Goal: Find specific page/section: Find specific page/section

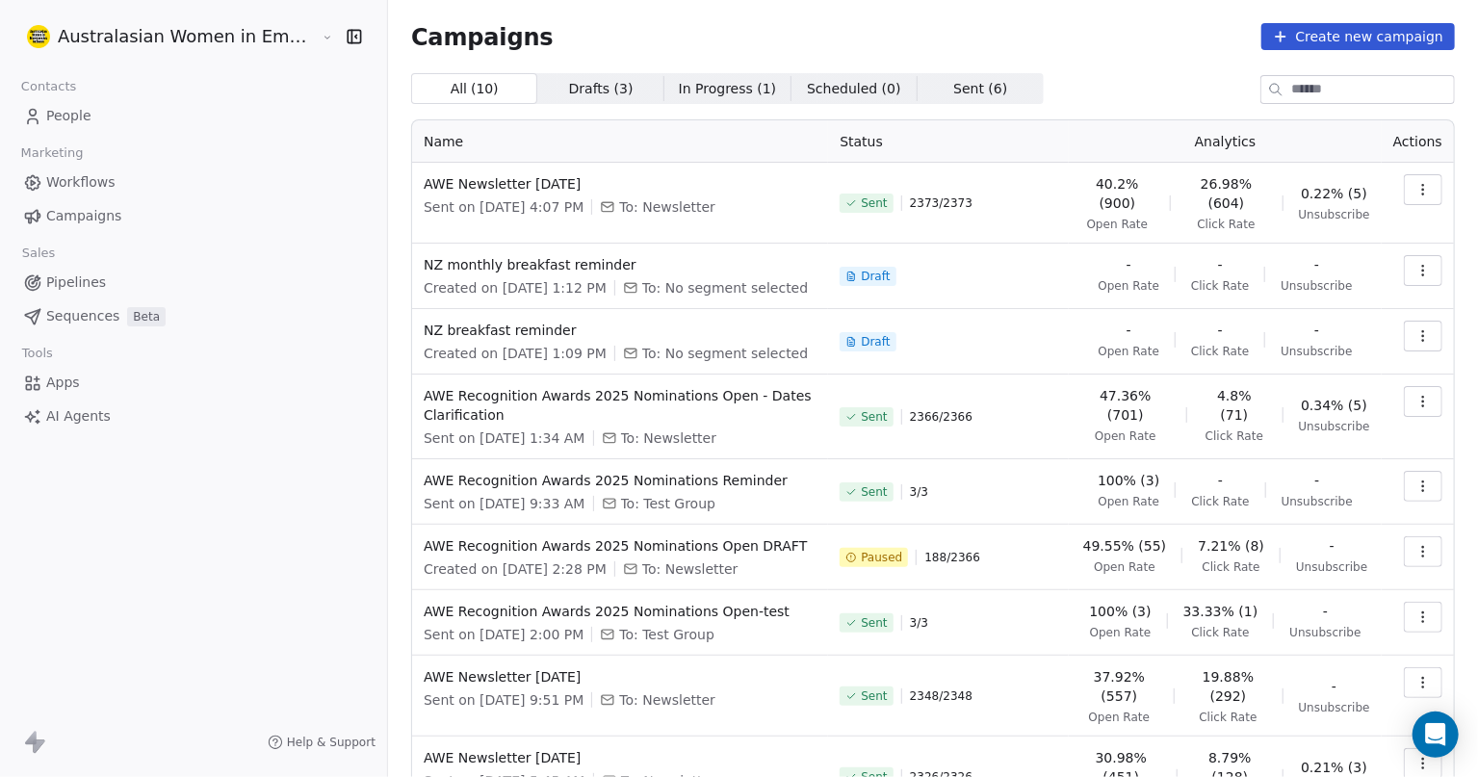
click at [67, 109] on span "People" at bounding box center [68, 116] width 45 height 20
click at [65, 115] on span "People" at bounding box center [68, 116] width 45 height 20
